Goal: Find specific fact: Find contact information

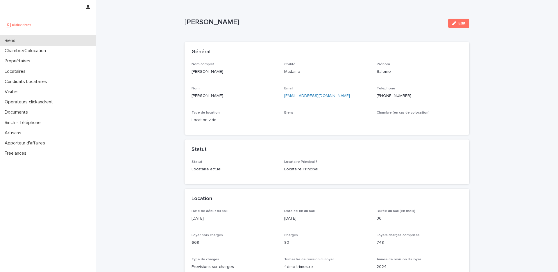
click at [62, 42] on div "Biens" at bounding box center [48, 40] width 96 height 10
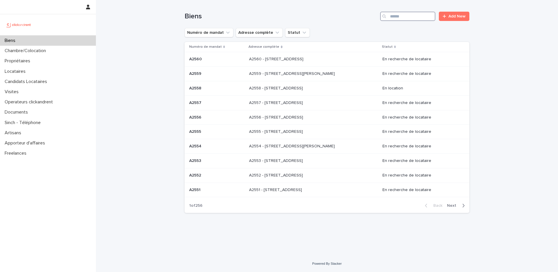
click at [400, 18] on input "Search" at bounding box center [407, 16] width 55 height 9
paste input "*****"
type input "*****"
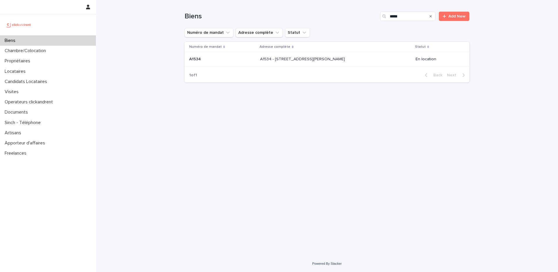
click at [376, 63] on div "A1534 - [STREET_ADDRESS][PERSON_NAME] - [STREET_ADDRESS][PERSON_NAME]" at bounding box center [335, 59] width 151 height 10
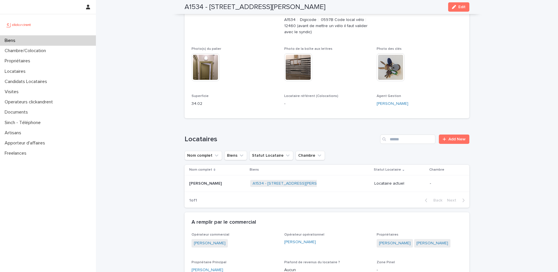
scroll to position [160, 0]
click at [351, 185] on div "A1534 - [STREET_ADDRESS][PERSON_NAME] + 0" at bounding box center [309, 184] width 119 height 12
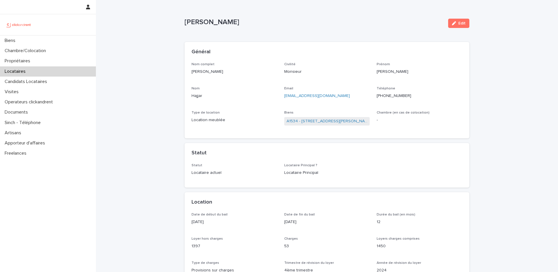
click at [392, 98] on p "[PHONE_NUMBER]" at bounding box center [420, 96] width 86 height 6
copy p "447881247048"
click at [229, 69] on p "[PERSON_NAME]" at bounding box center [235, 72] width 86 height 6
drag, startPoint x: 224, startPoint y: 71, endPoint x: 172, endPoint y: 71, distance: 52.0
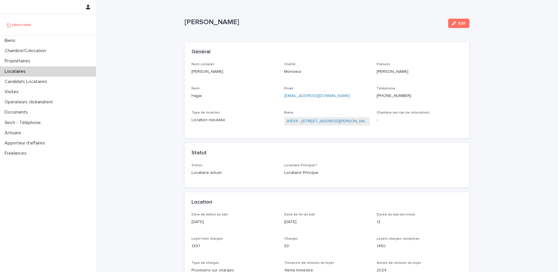
copy p "[PERSON_NAME]"
